Goal: Share content

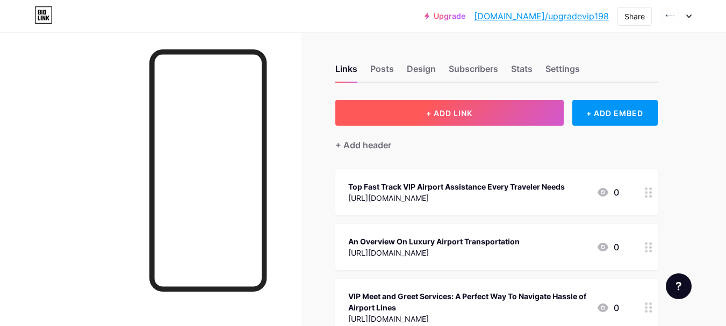
click at [446, 118] on button "+ ADD LINK" at bounding box center [449, 113] width 228 height 26
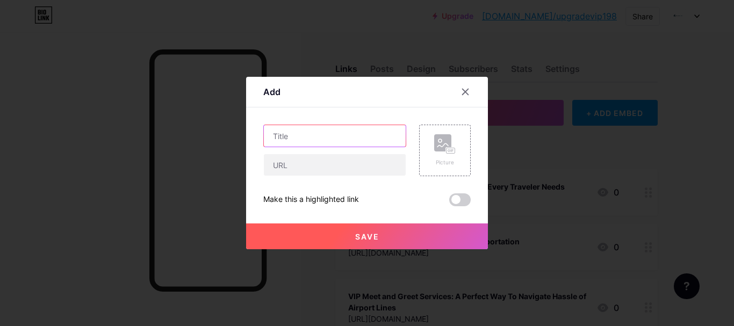
click at [333, 130] on input "text" at bounding box center [335, 135] width 142 height 21
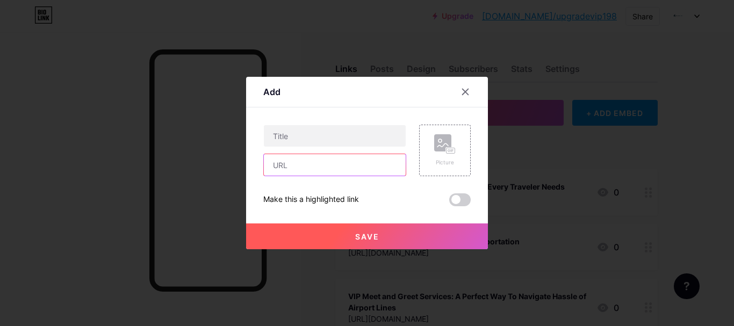
click at [320, 164] on input "text" at bounding box center [335, 164] width 142 height 21
paste input "[URL][DOMAIN_NAME]"
type input "[URL][DOMAIN_NAME]"
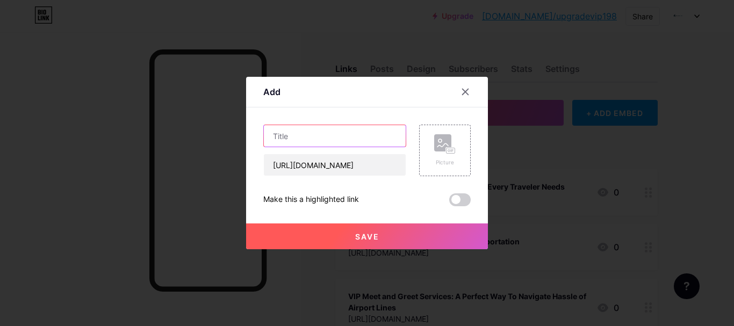
scroll to position [0, 0]
click at [315, 144] on input "text" at bounding box center [335, 135] width 142 height 21
click at [307, 140] on input "text" at bounding box center [335, 135] width 142 height 21
paste input "VIP Treatment: High-End Airport Concierge Services for Famous People"
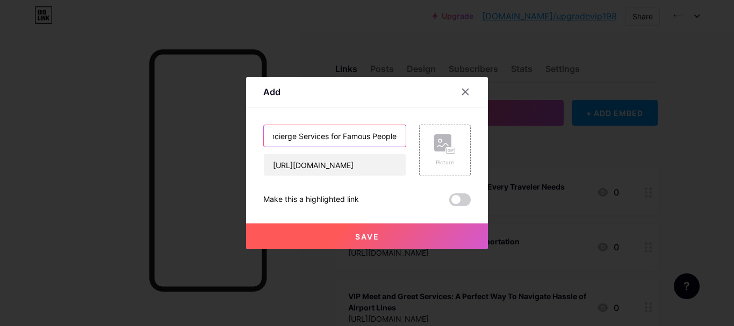
type input "VIP Treatment: High-End Airport Concierge Services for Famous People"
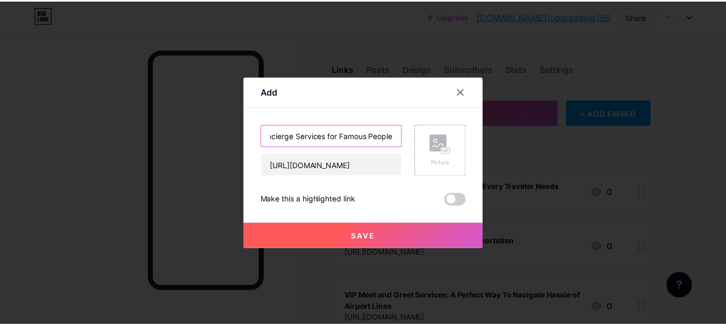
scroll to position [0, 0]
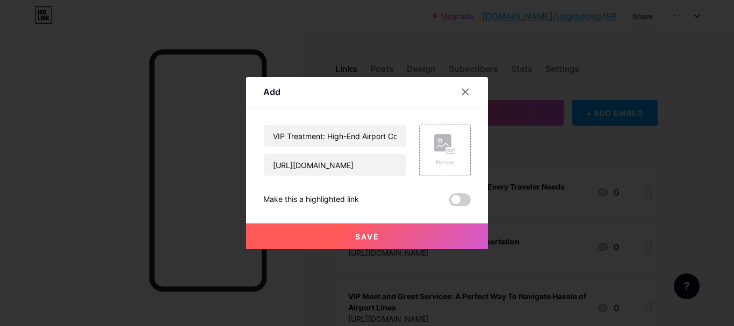
click at [373, 234] on span "Save" at bounding box center [367, 236] width 24 height 9
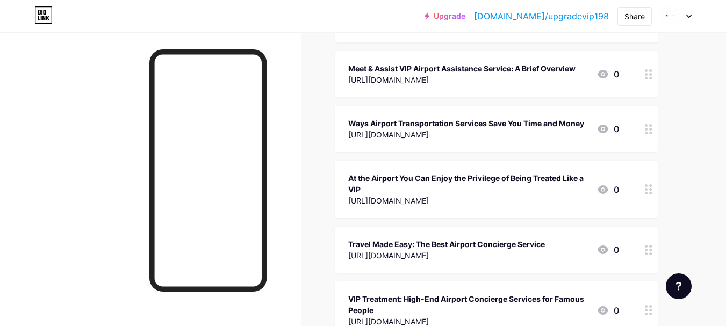
scroll to position [913, 0]
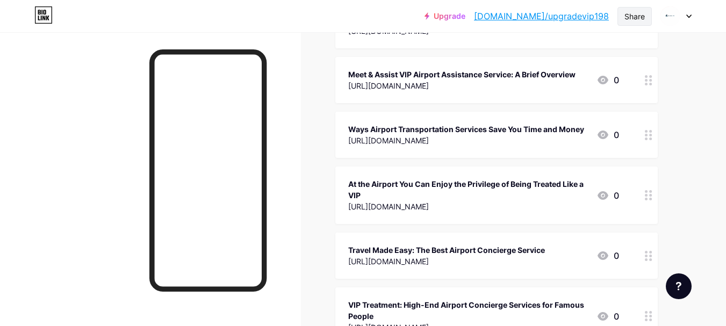
click at [628, 19] on div "Share" at bounding box center [634, 16] width 20 height 11
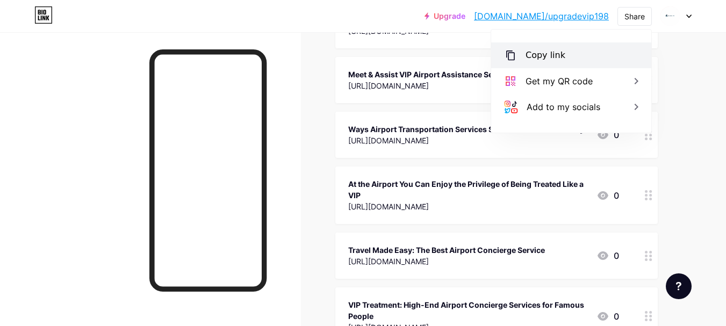
click at [553, 54] on div "Copy link" at bounding box center [545, 55] width 40 height 13
click at [542, 20] on link "[DOMAIN_NAME]/upgradevip198" at bounding box center [541, 16] width 135 height 13
